Goal: Task Accomplishment & Management: Complete application form

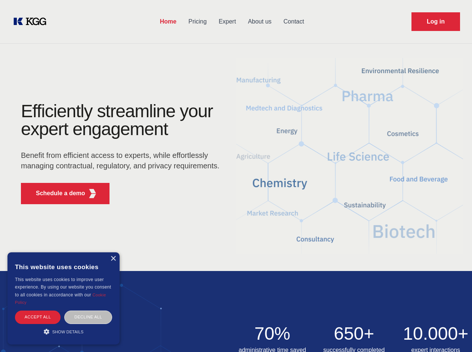
click at [236, 176] on div "Efficiently streamline your expert engagement Benefit from efficient access to …" at bounding box center [122, 156] width 227 height 108
click at [56, 194] on p "Schedule a demo" at bounding box center [60, 193] width 49 height 9
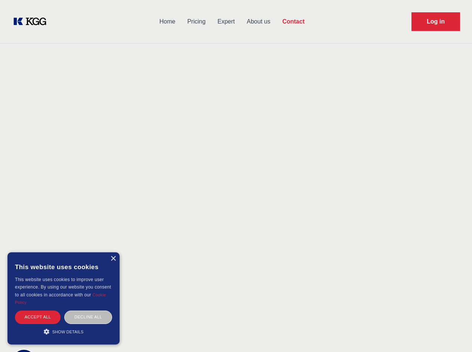
click at [113, 259] on div "× This website uses cookies This website uses cookies to improve user experienc…" at bounding box center [63, 299] width 112 height 92
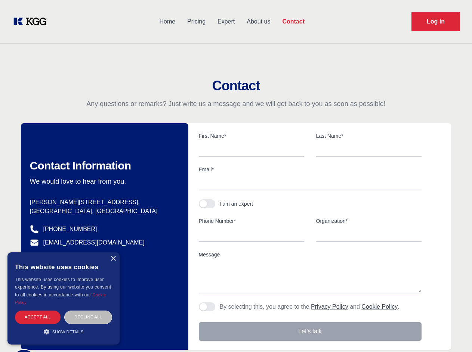
click at [38, 317] on div "Accept all" at bounding box center [38, 317] width 46 height 13
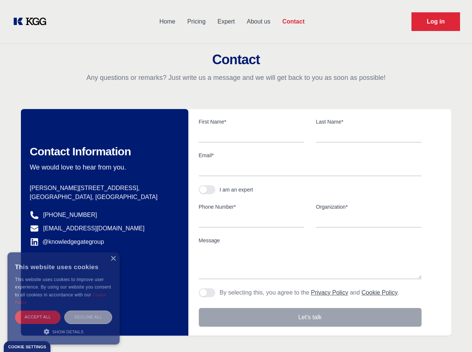
click at [88, 317] on div "Decline all" at bounding box center [88, 317] width 48 height 13
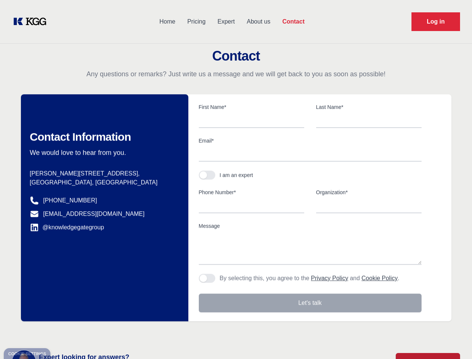
click at [64, 332] on main "Contact Any questions or remarks? Just write us a message and we will get back …" at bounding box center [236, 194] width 472 height 389
